Goal: Task Accomplishment & Management: Manage account settings

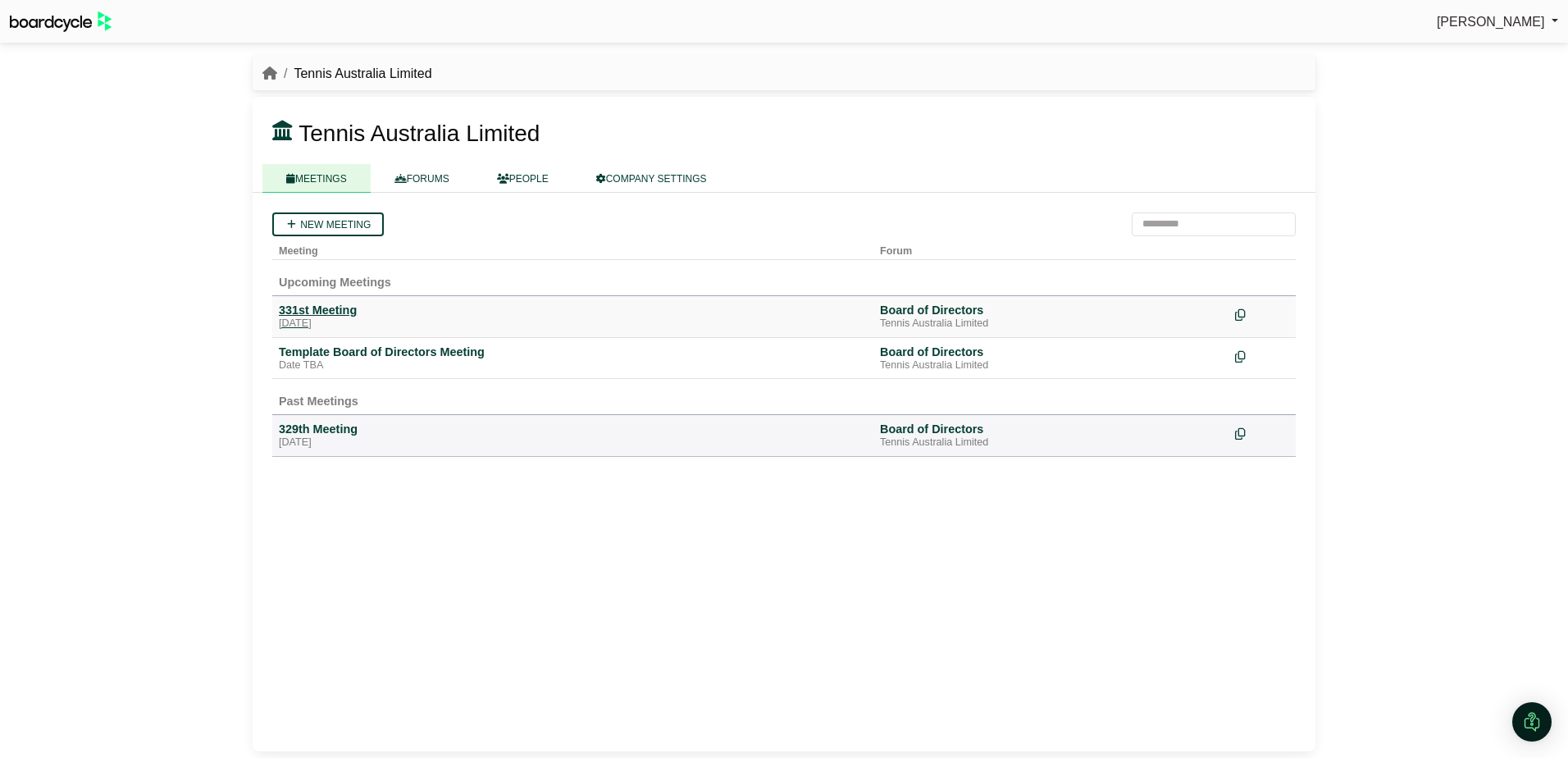
click at [338, 314] on div "331st Meeting" at bounding box center [573, 310] width 588 height 15
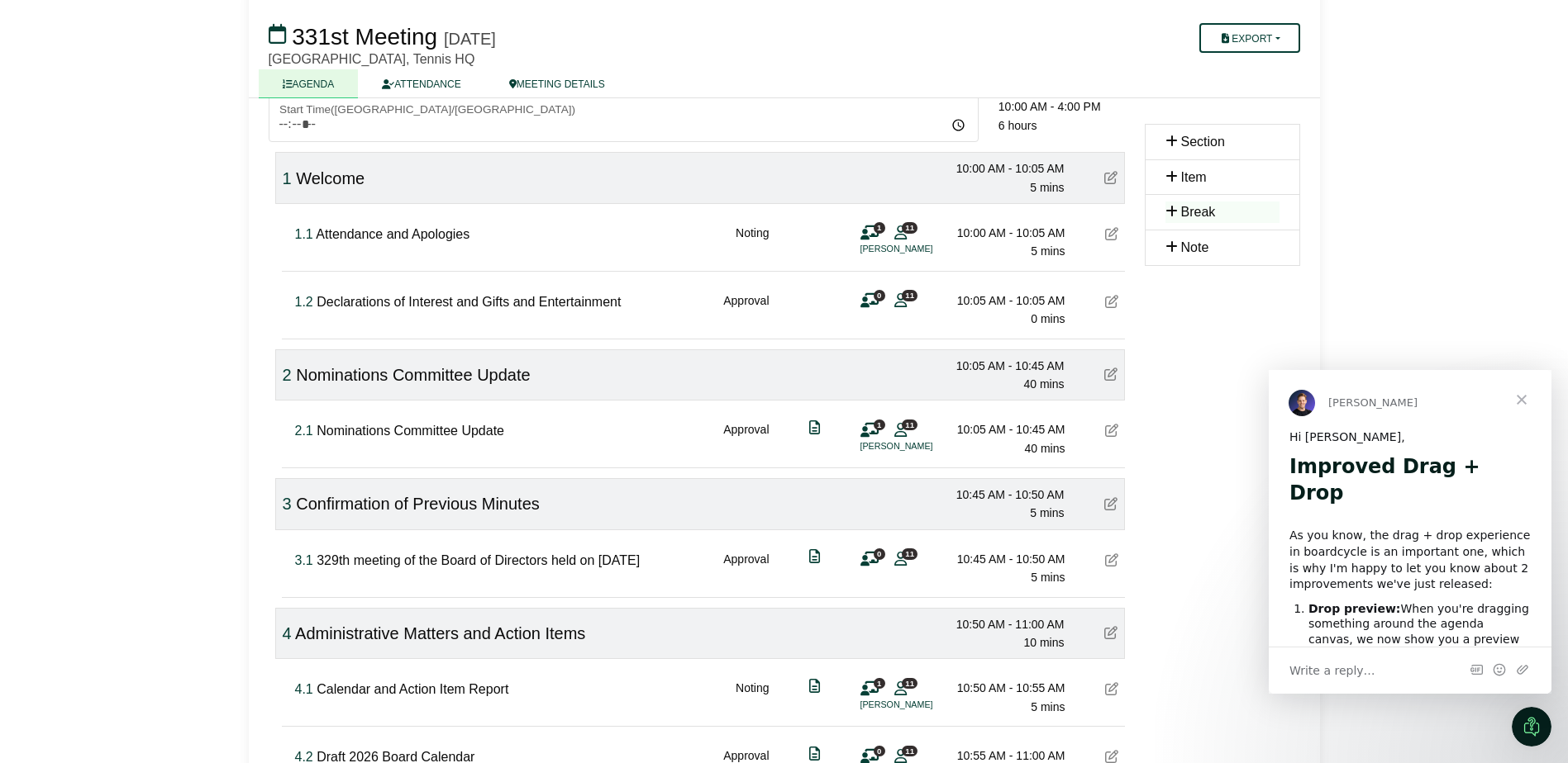
scroll to position [165, 0]
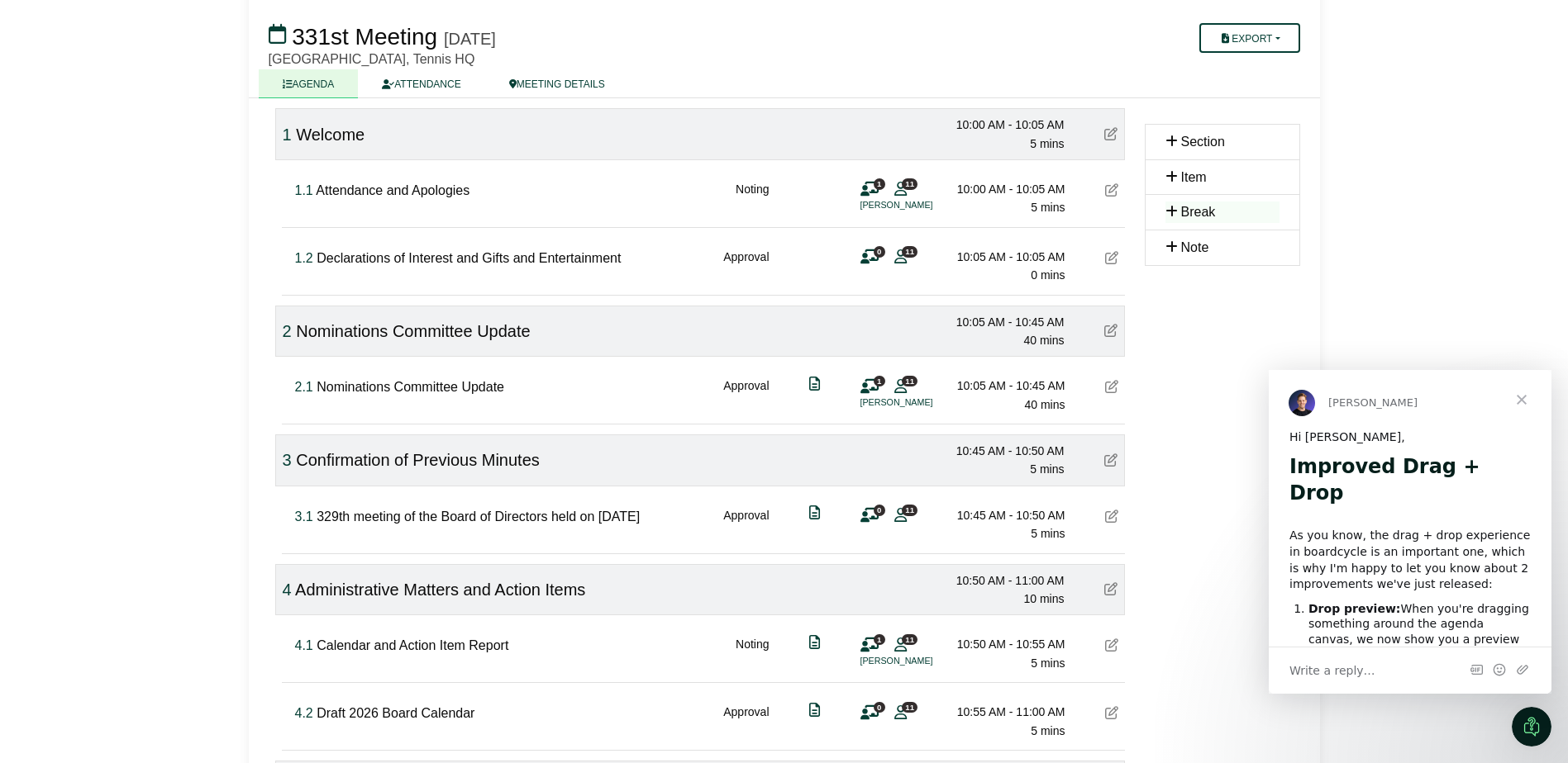
click at [1182, 176] on span "Item" at bounding box center [1194, 176] width 26 height 14
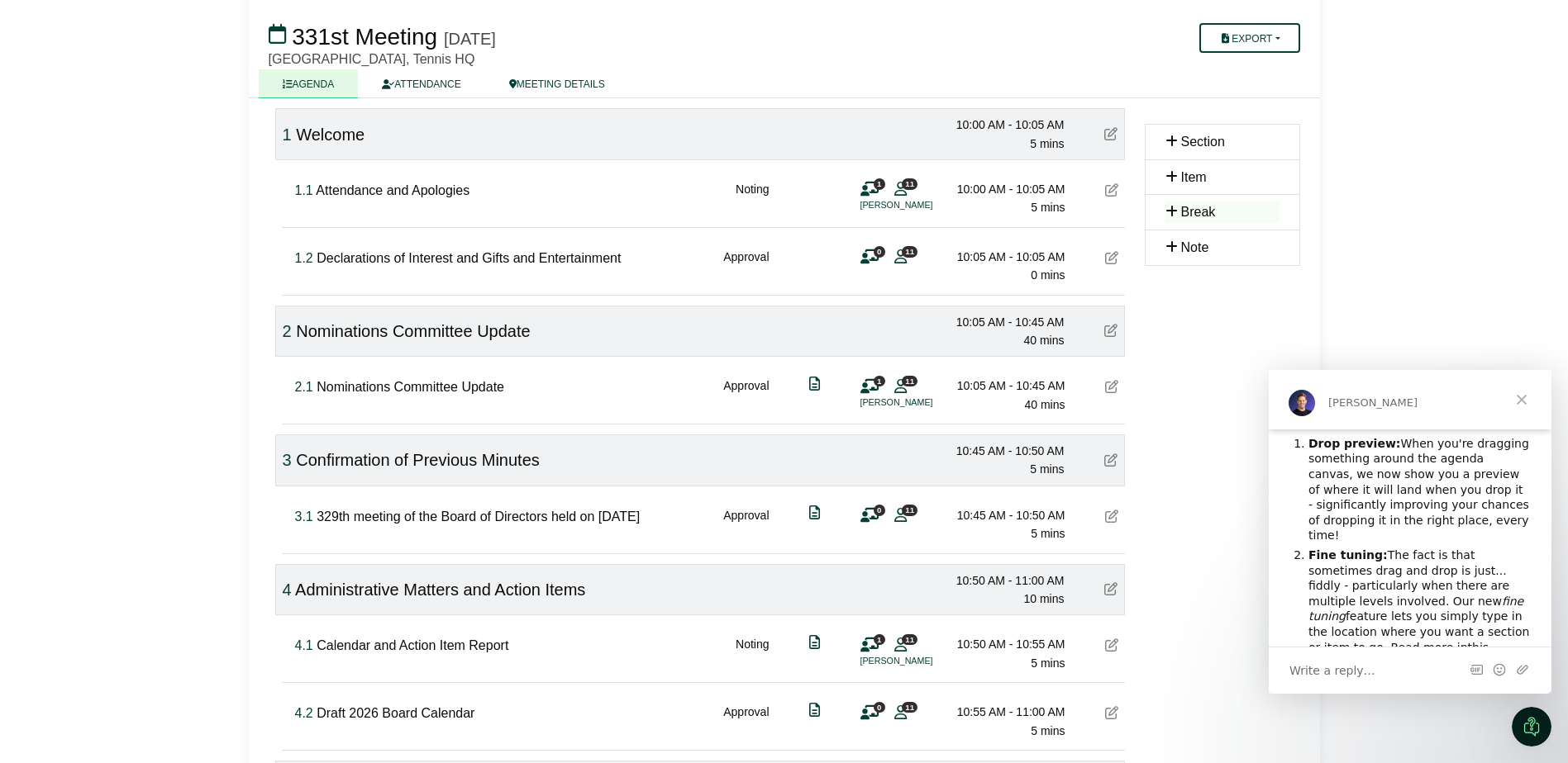
click at [1192, 211] on span "Break" at bounding box center [1199, 211] width 35 height 14
click at [1185, 178] on span "Item" at bounding box center [1194, 176] width 26 height 14
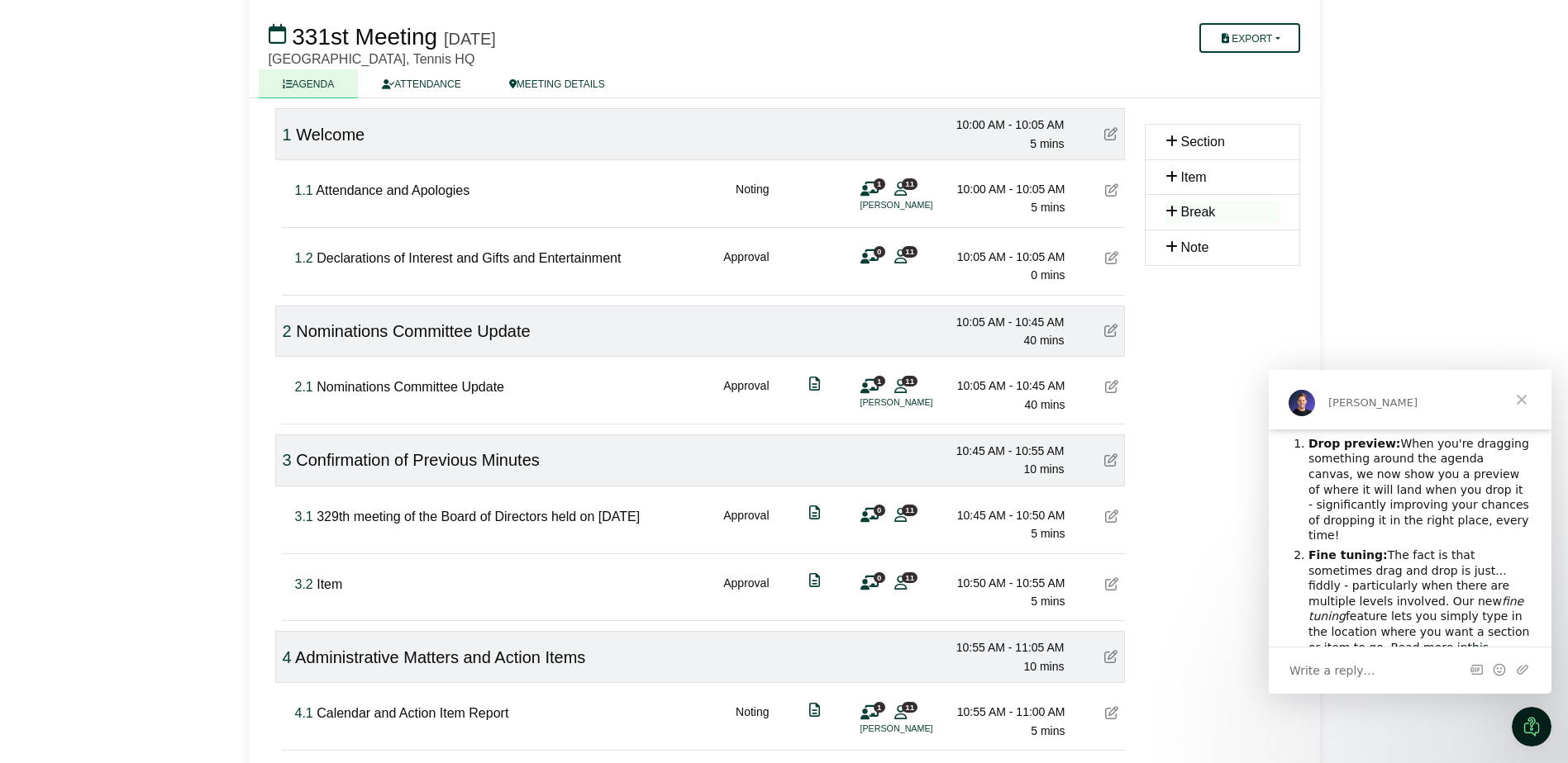
click at [324, 524] on span "329th meeting of the Board of Directors held on 11 August 2025" at bounding box center [477, 516] width 323 height 14
click at [1117, 590] on icon at bounding box center [1112, 584] width 13 height 13
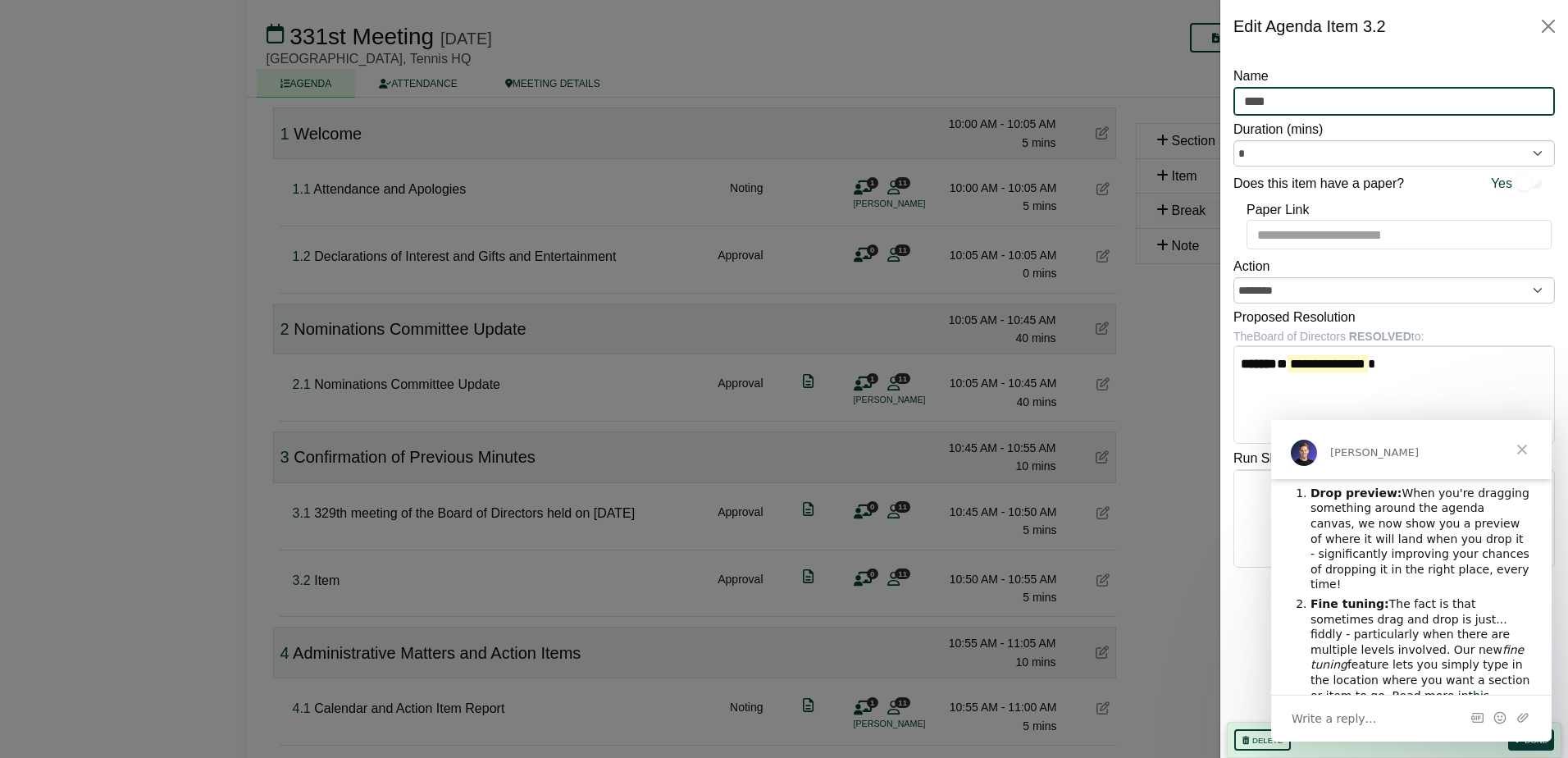
click at [1282, 102] on input "****" at bounding box center [1395, 102] width 321 height 30
drag, startPoint x: 1302, startPoint y: 102, endPoint x: 1178, endPoint y: 103, distance: 124.0
click at [1180, 102] on body "Erin Murray Sign Out Tennis Australia Limited Board of Directors 331st Meeting …" at bounding box center [784, 214] width 1568 height 758
click at [1259, 87] on div "Name ****" at bounding box center [1395, 90] width 321 height 50
click at [1267, 99] on input "****" at bounding box center [1395, 102] width 321 height 30
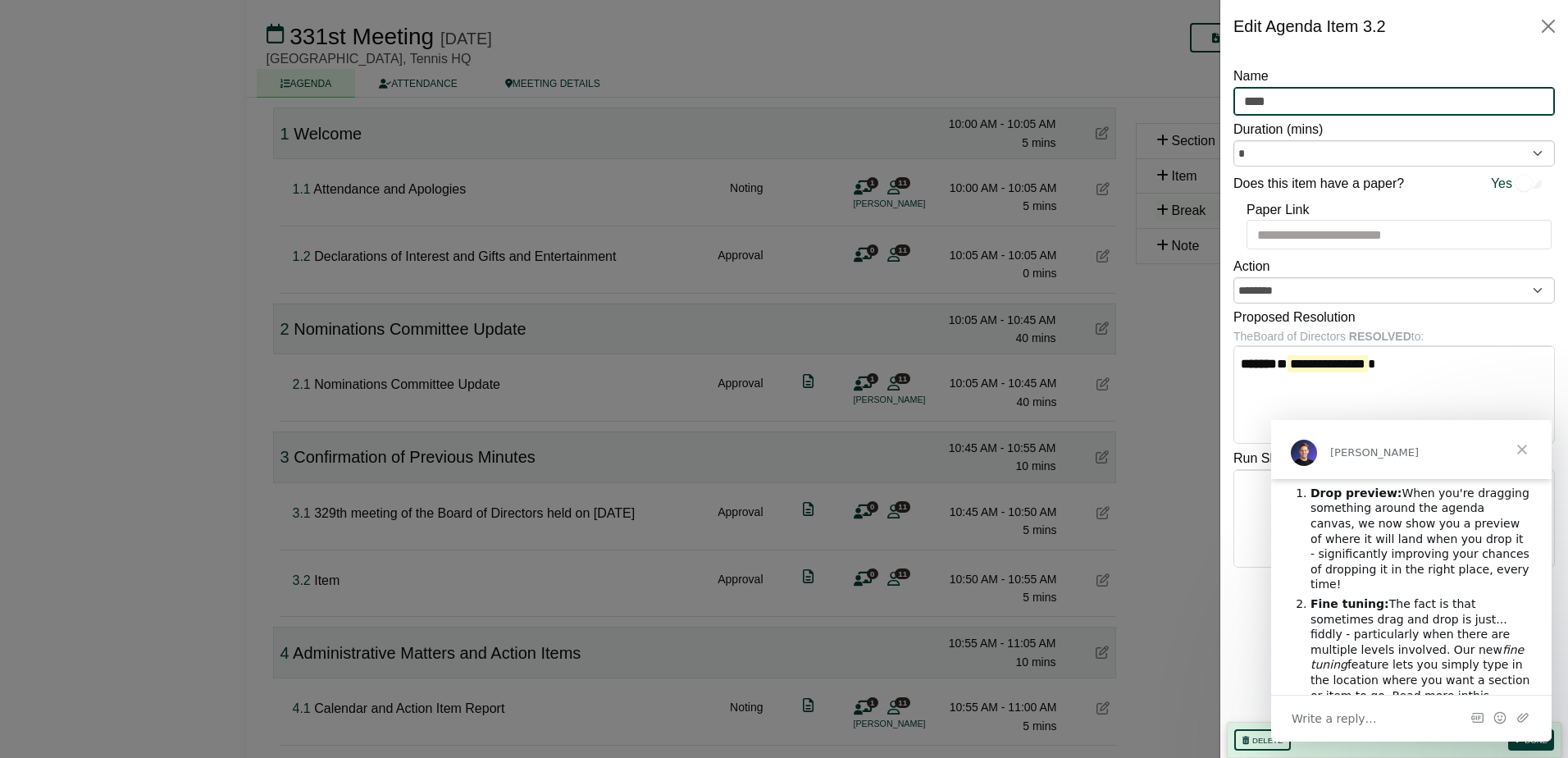
click at [1267, 99] on input "****" at bounding box center [1395, 102] width 321 height 30
type input "**********"
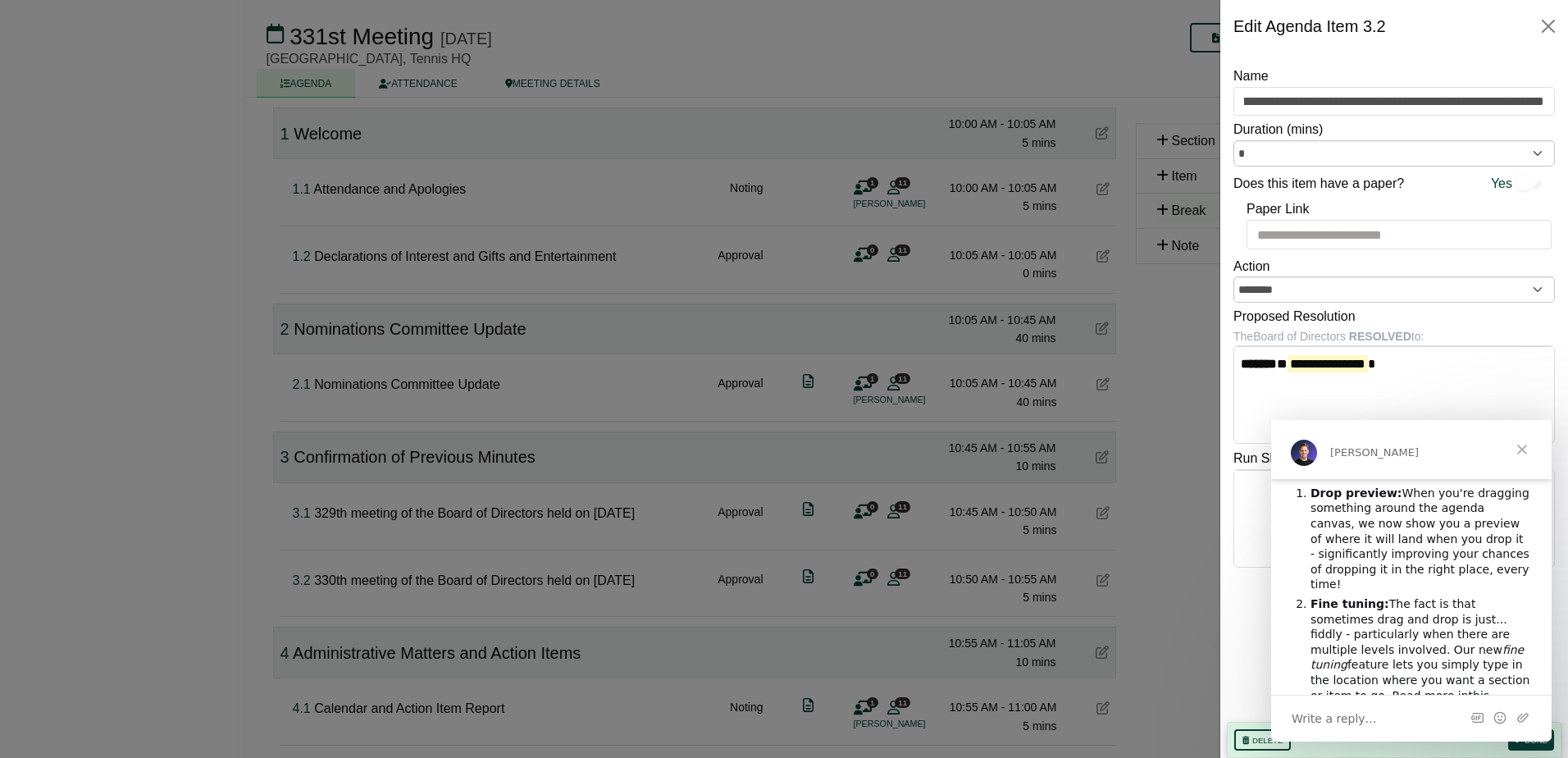
click at [1512, 451] on span "Close" at bounding box center [1522, 449] width 59 height 59
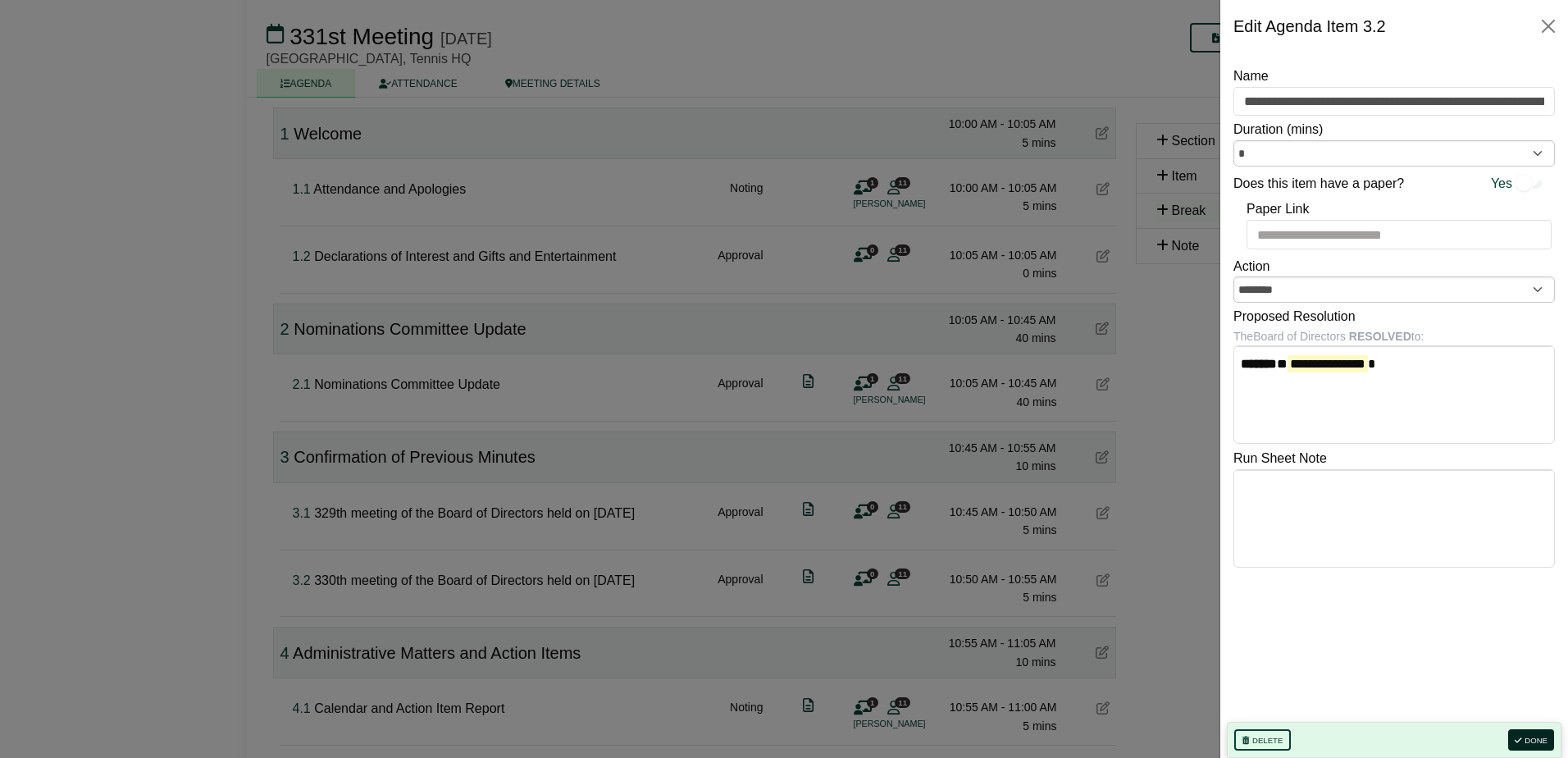
click at [1537, 739] on button "Done" at bounding box center [1531, 741] width 46 height 22
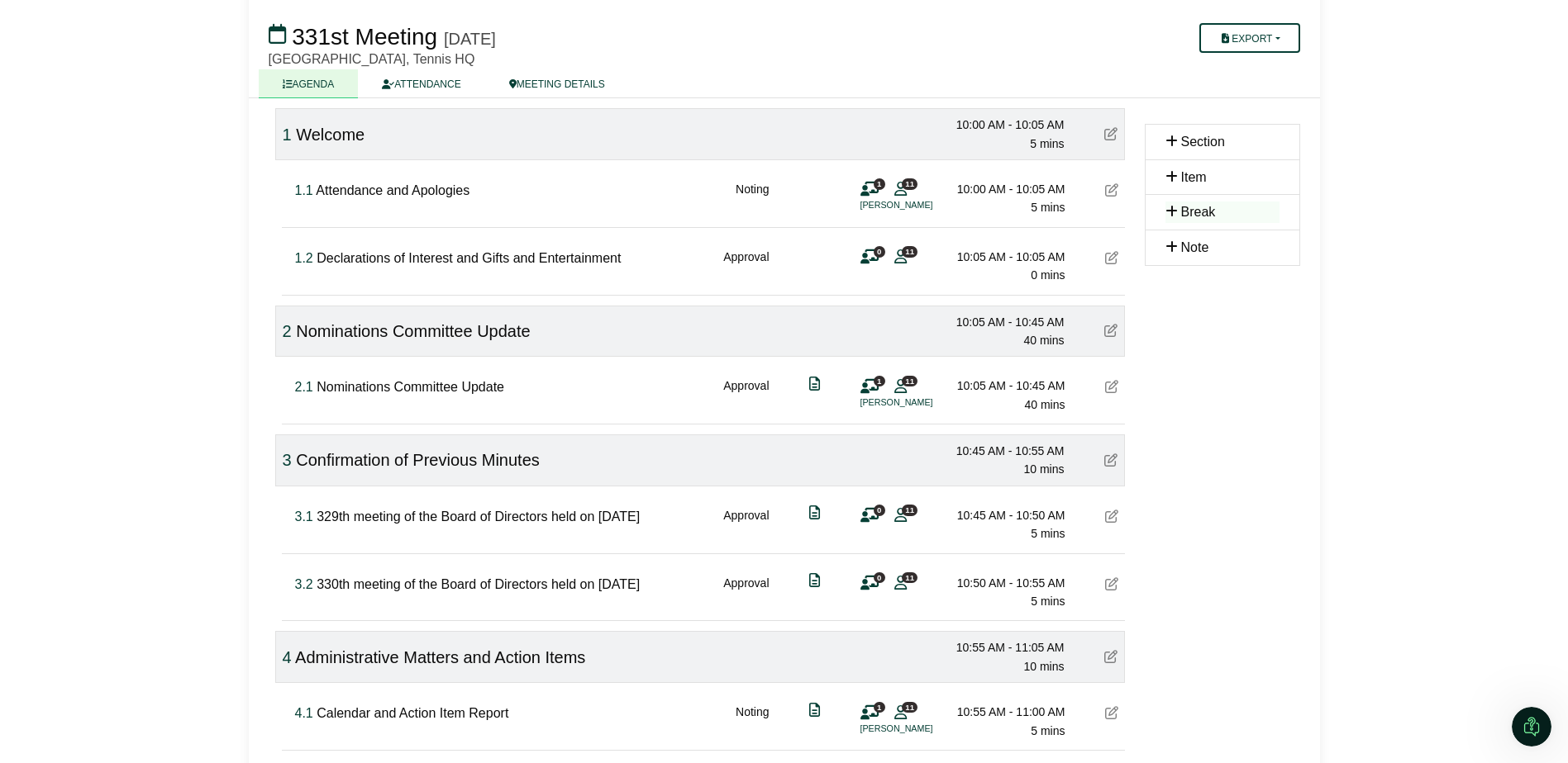
click at [1103, 591] on div "3.2 330th meeting of the Board of Directors held on 23 September 2025 Approval …" at bounding box center [706, 587] width 837 height 64
click at [1110, 590] on icon at bounding box center [1112, 584] width 13 height 13
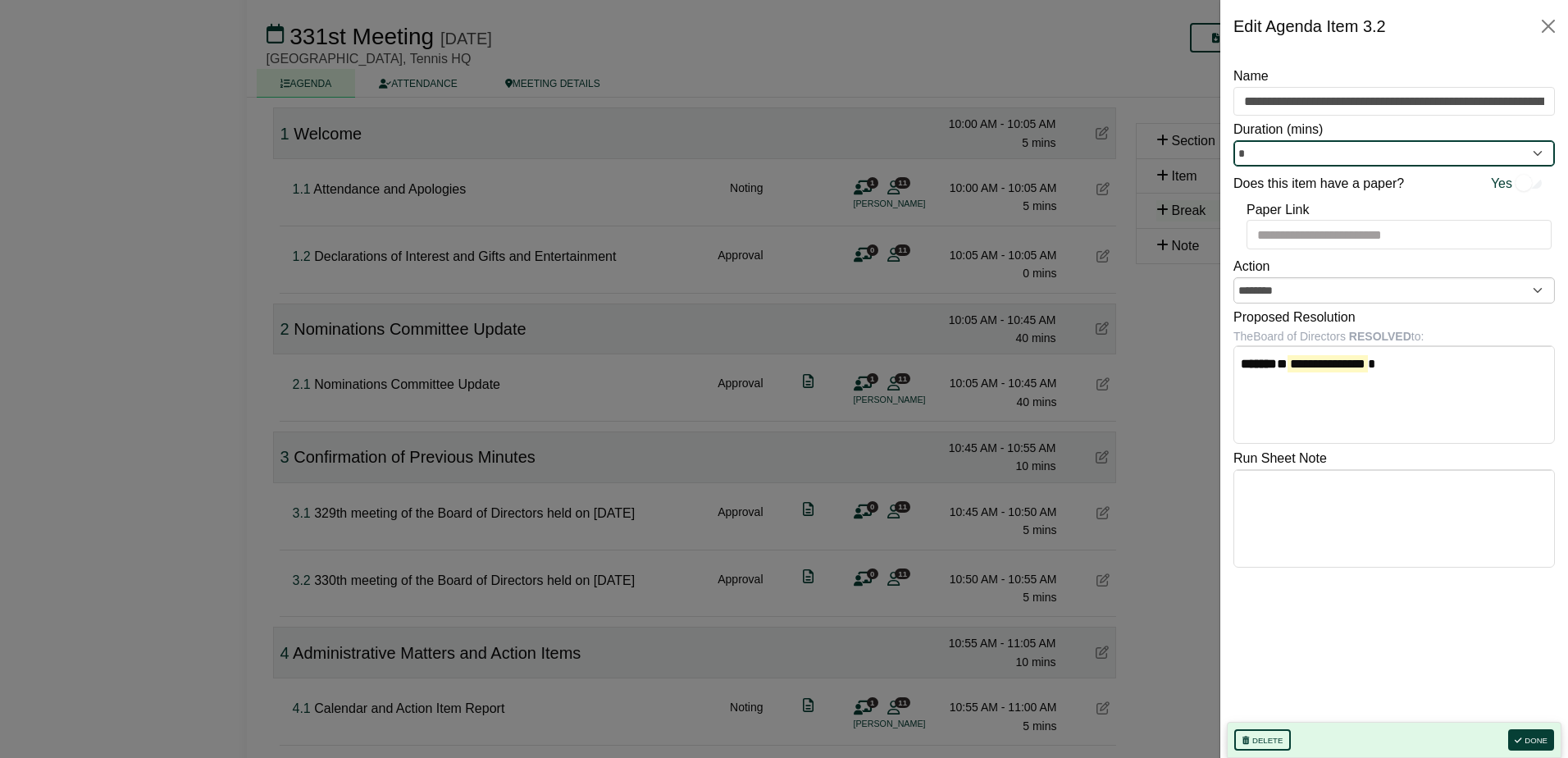
click at [1303, 162] on input "*" at bounding box center [1395, 153] width 321 height 26
type input "*"
click at [1410, 614] on div "**********" at bounding box center [1395, 393] width 321 height 656
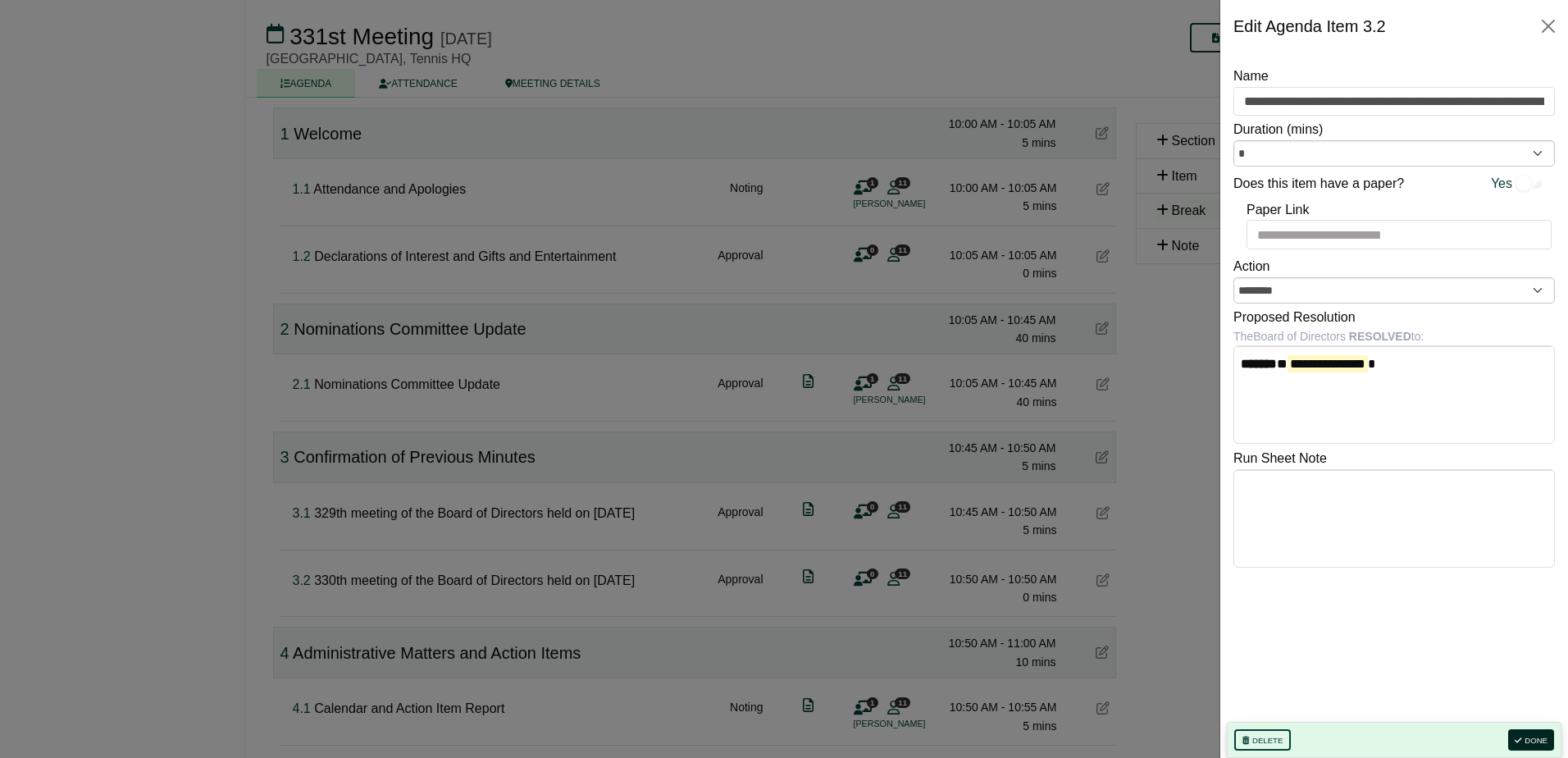
click at [1534, 739] on button "Done" at bounding box center [1531, 741] width 46 height 22
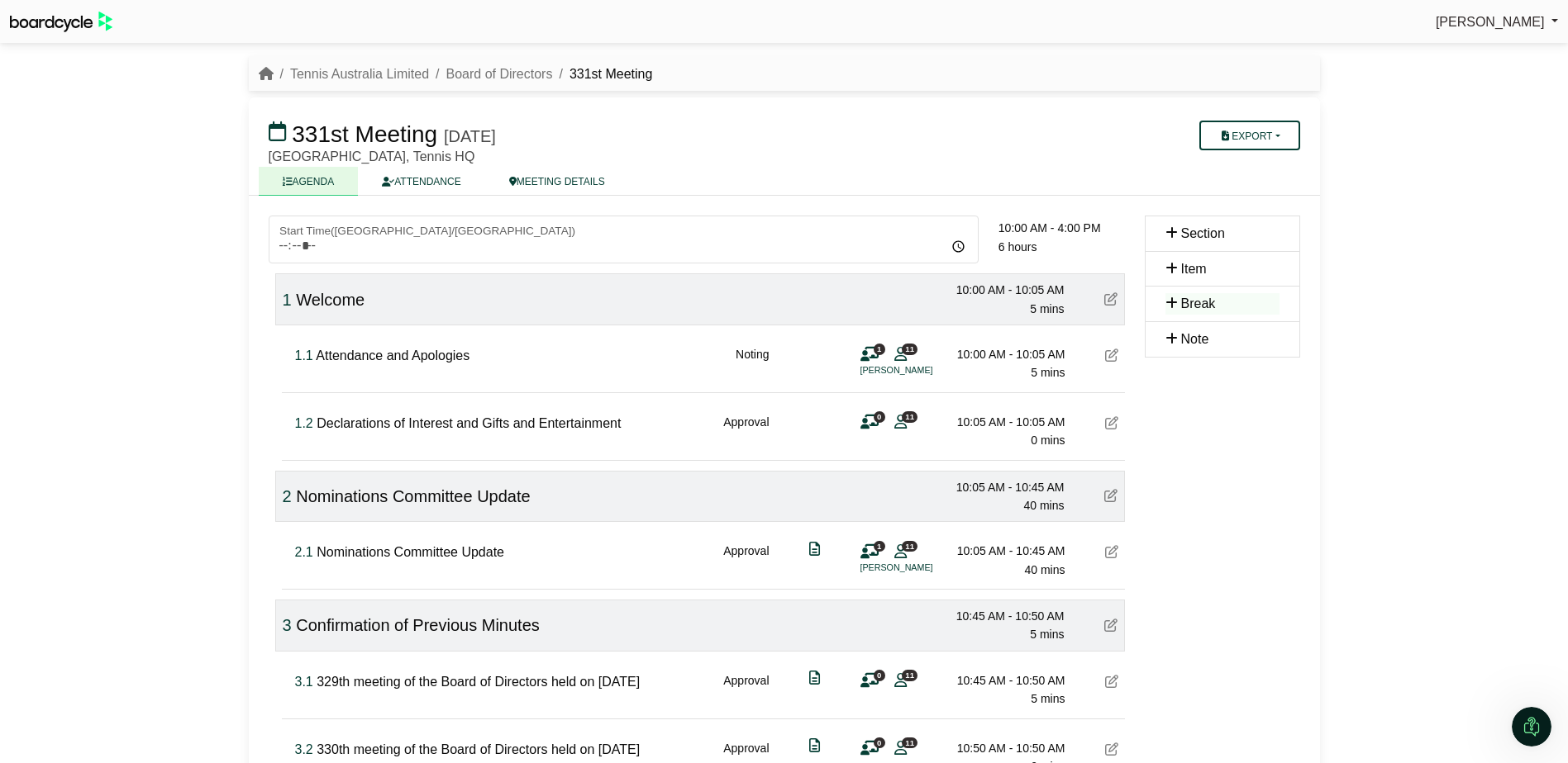
click at [1397, 190] on div "Erin Murray Sign Out Tennis Australia Limited Board of Directors 331st Meeting …" at bounding box center [784, 381] width 1568 height 763
click at [1235, 129] on button "Export" at bounding box center [1249, 135] width 100 height 30
click at [1275, 171] on link "Agenda" at bounding box center [1271, 164] width 144 height 25
click at [1345, 340] on div "Erin Murray Sign Out Tennis Australia Limited Board of Directors 331st Meeting …" at bounding box center [784, 381] width 1568 height 763
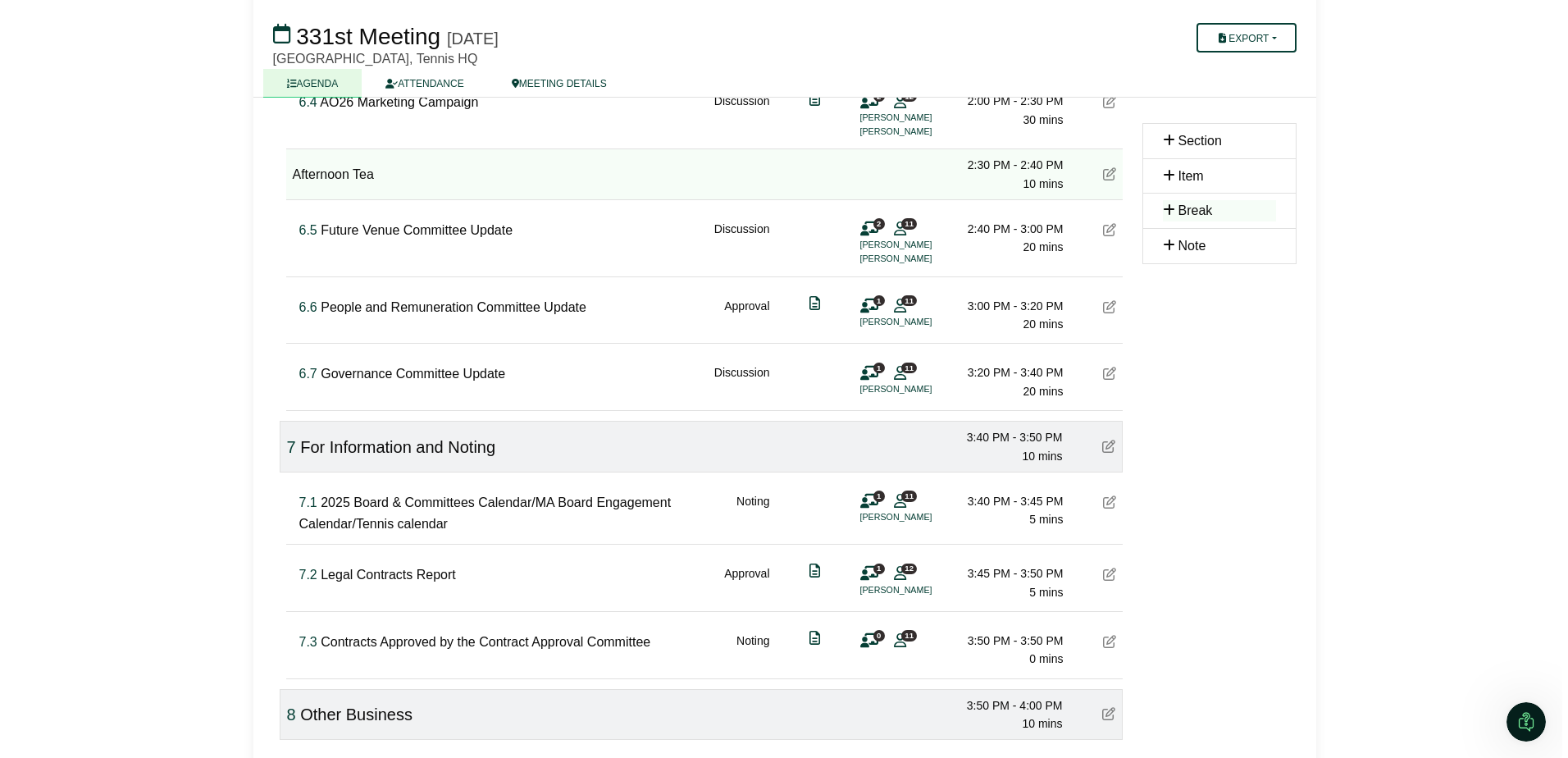
scroll to position [1711, 0]
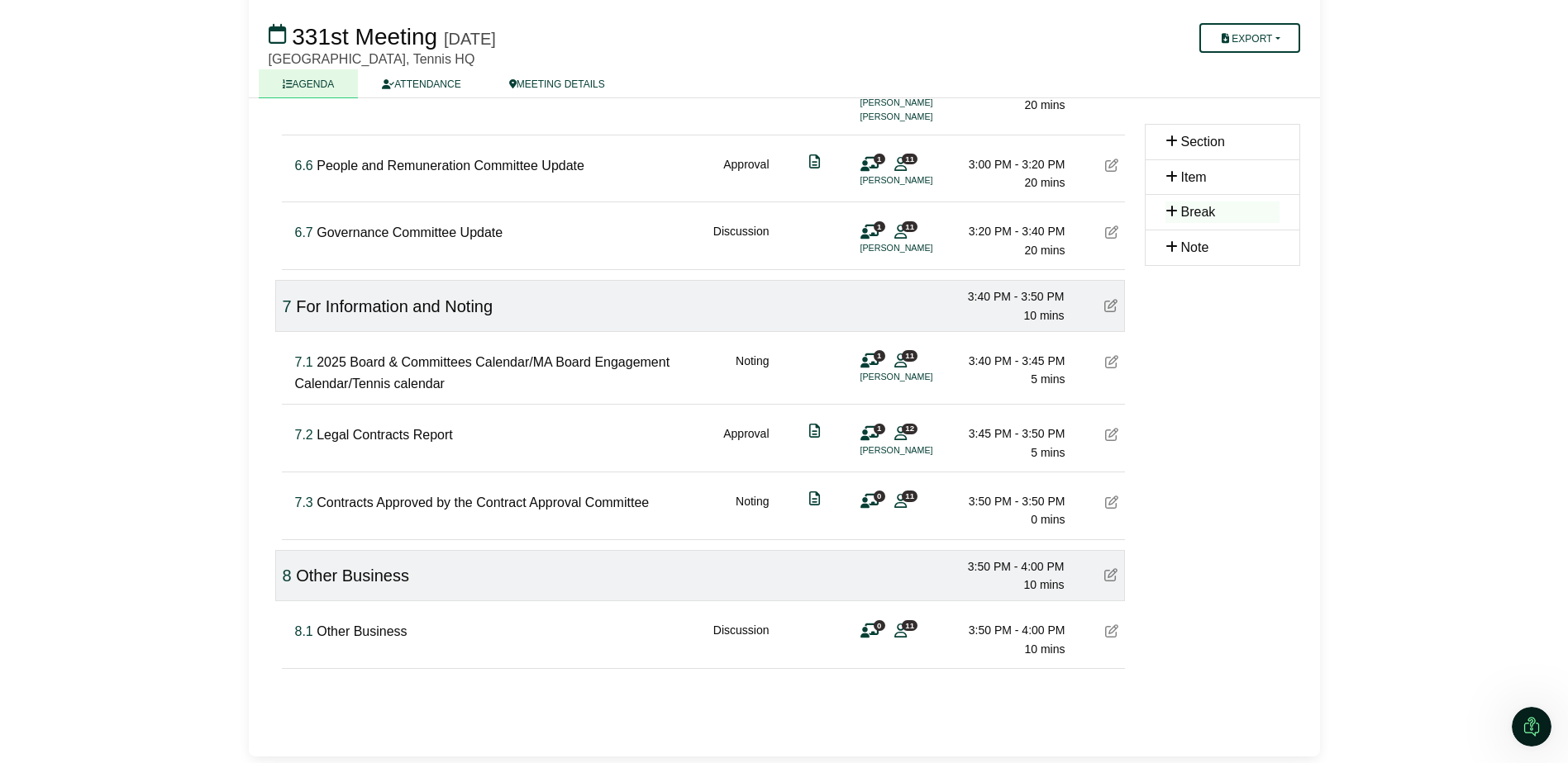
click at [1108, 505] on icon at bounding box center [1112, 502] width 13 height 13
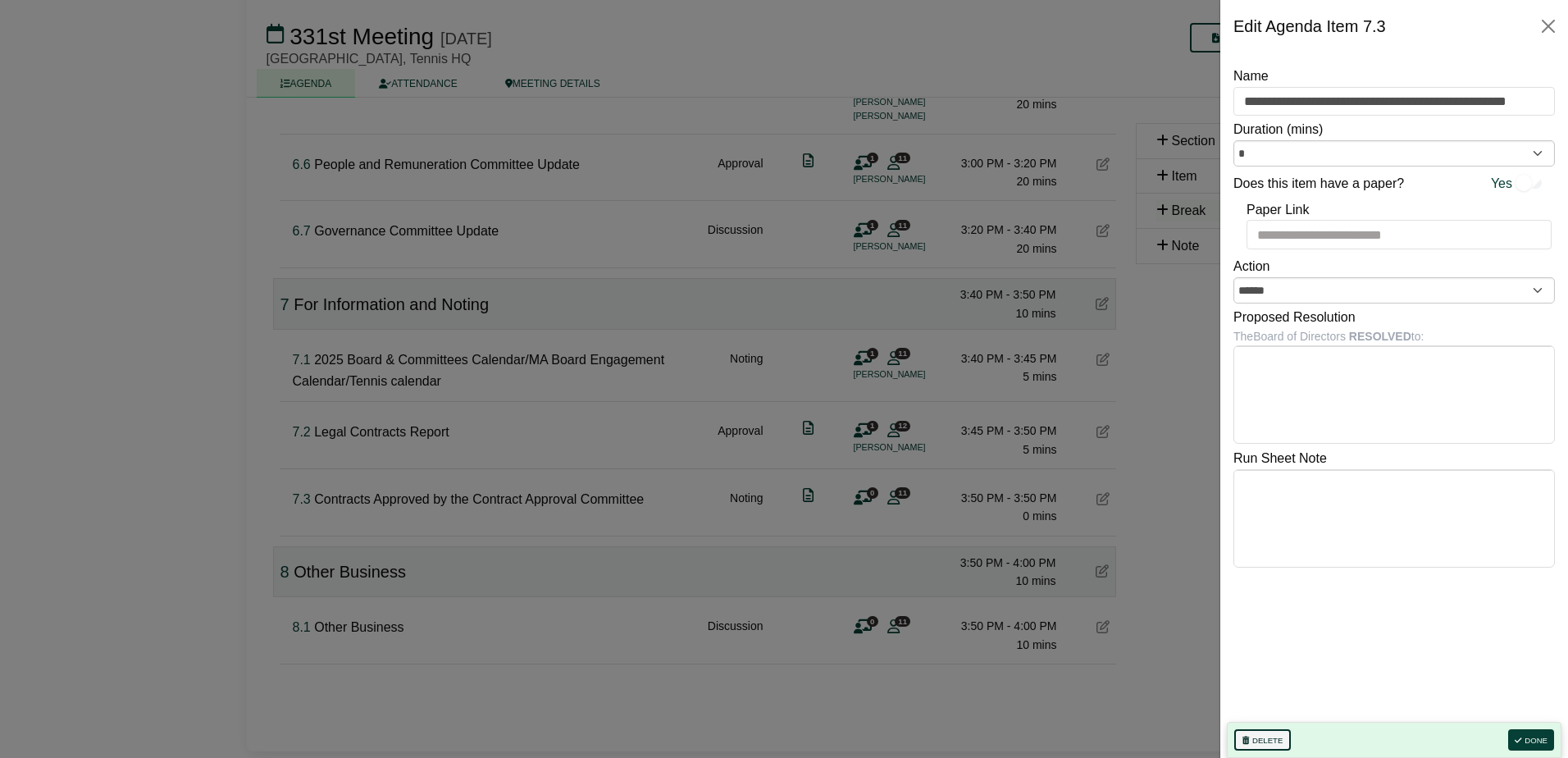
click at [1270, 733] on button "Delete" at bounding box center [1262, 741] width 56 height 22
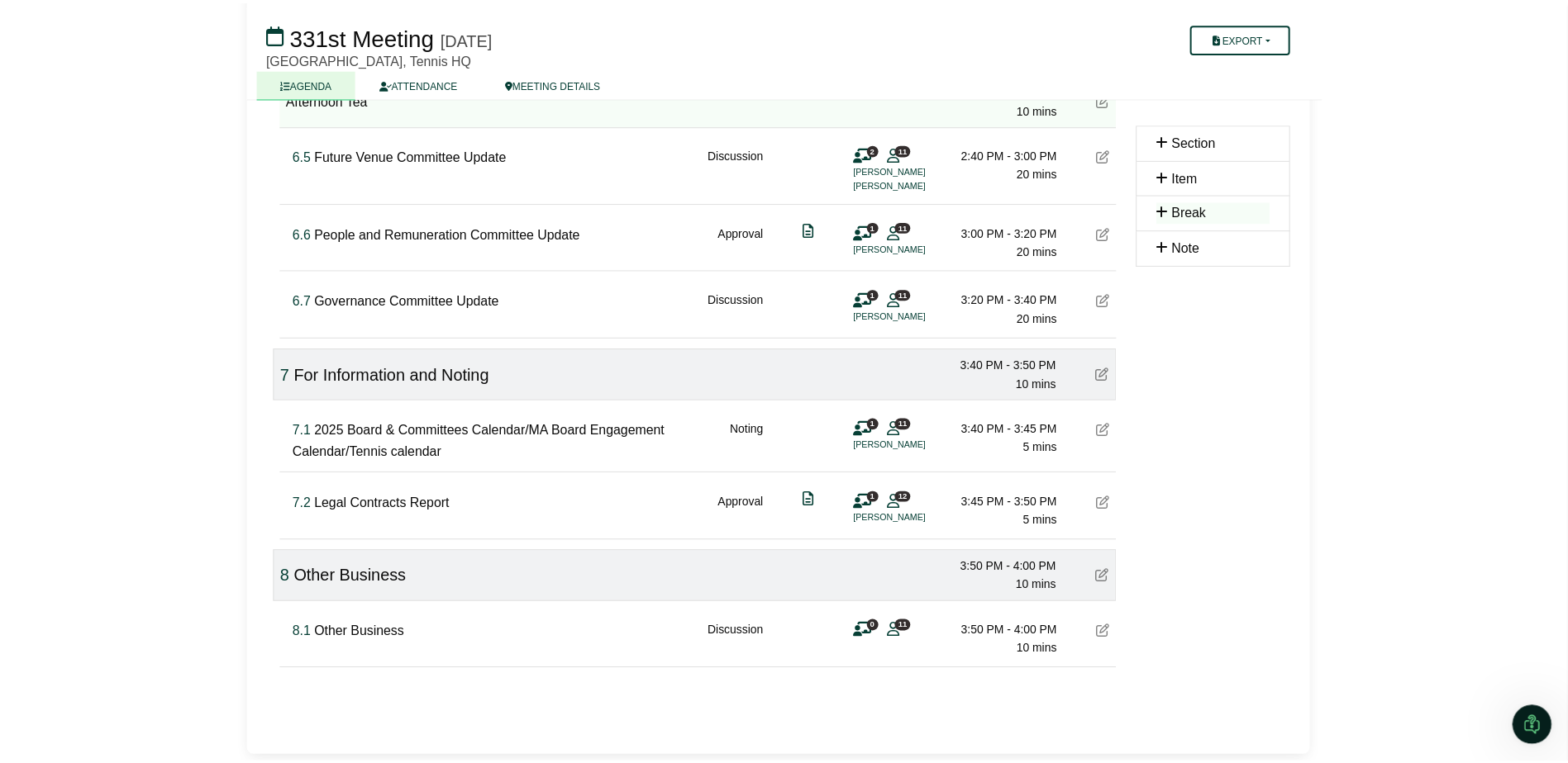
scroll to position [0, 0]
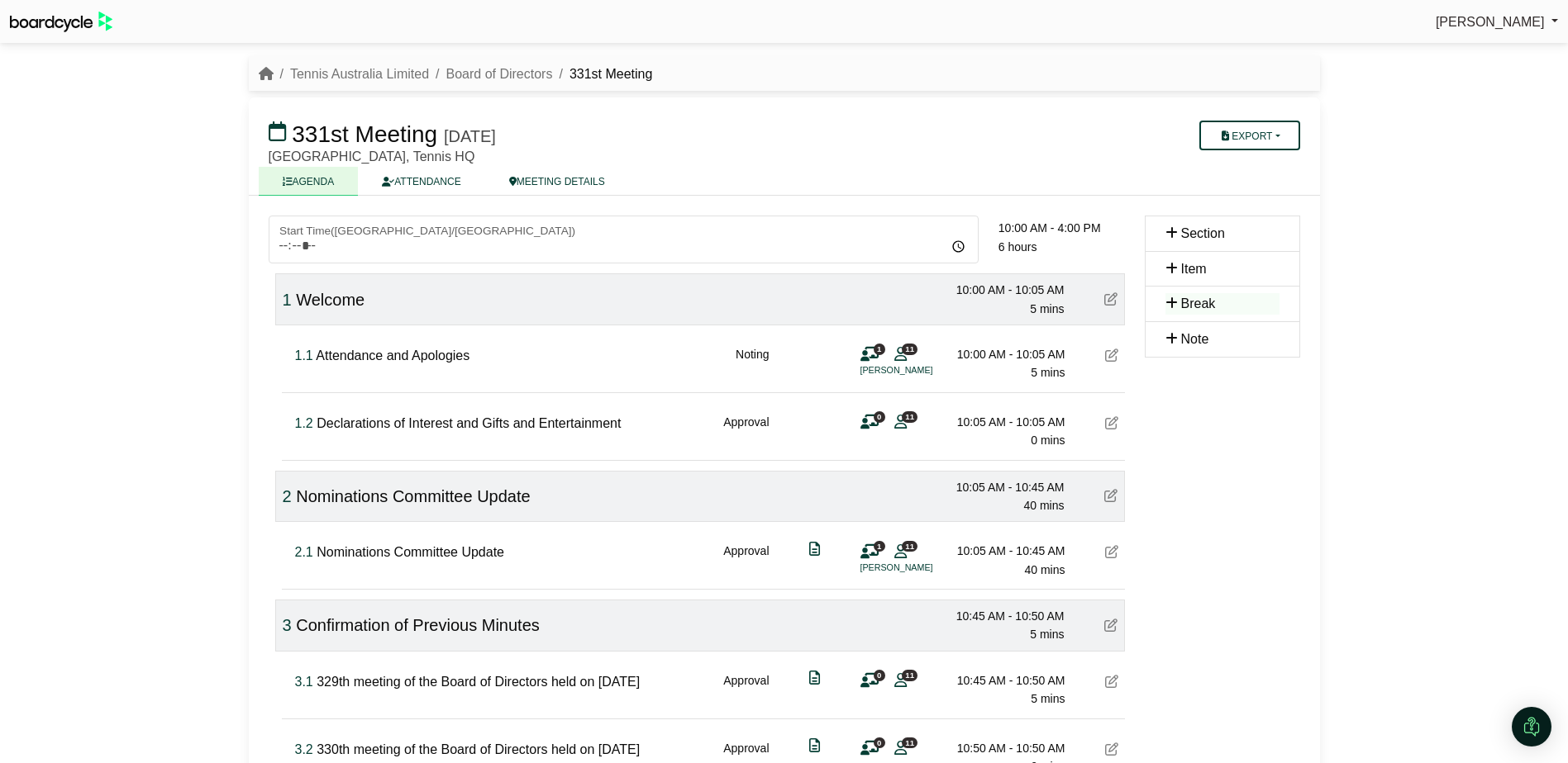
scroll to position [1655, 0]
